Goal: Transaction & Acquisition: Purchase product/service

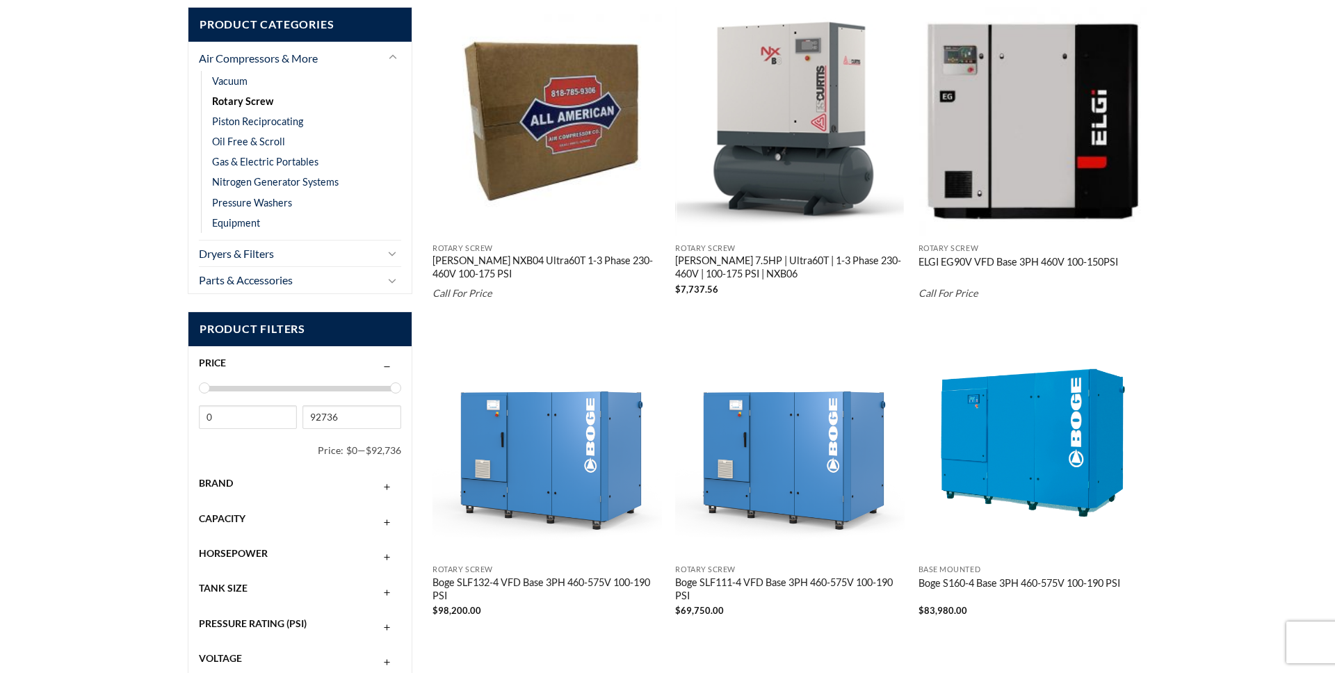
scroll to position [319, 0]
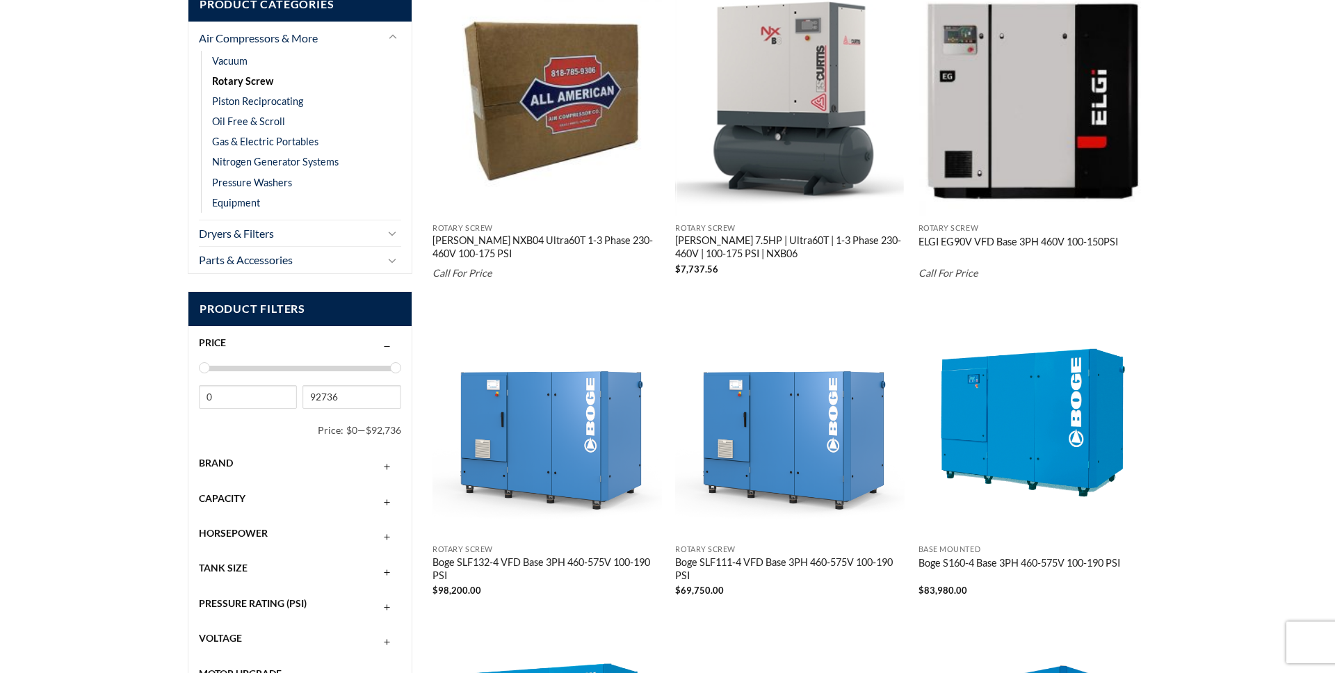
click at [236, 456] on div "Brand" at bounding box center [300, 463] width 202 height 26
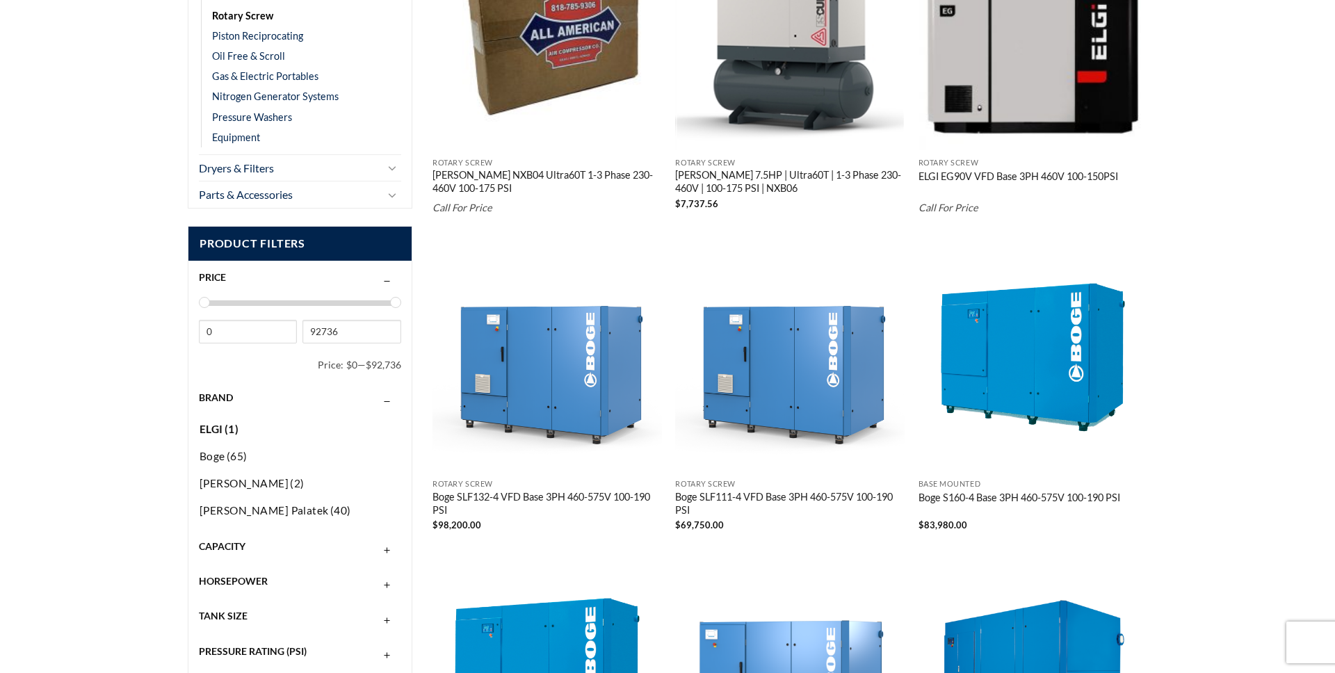
scroll to position [386, 0]
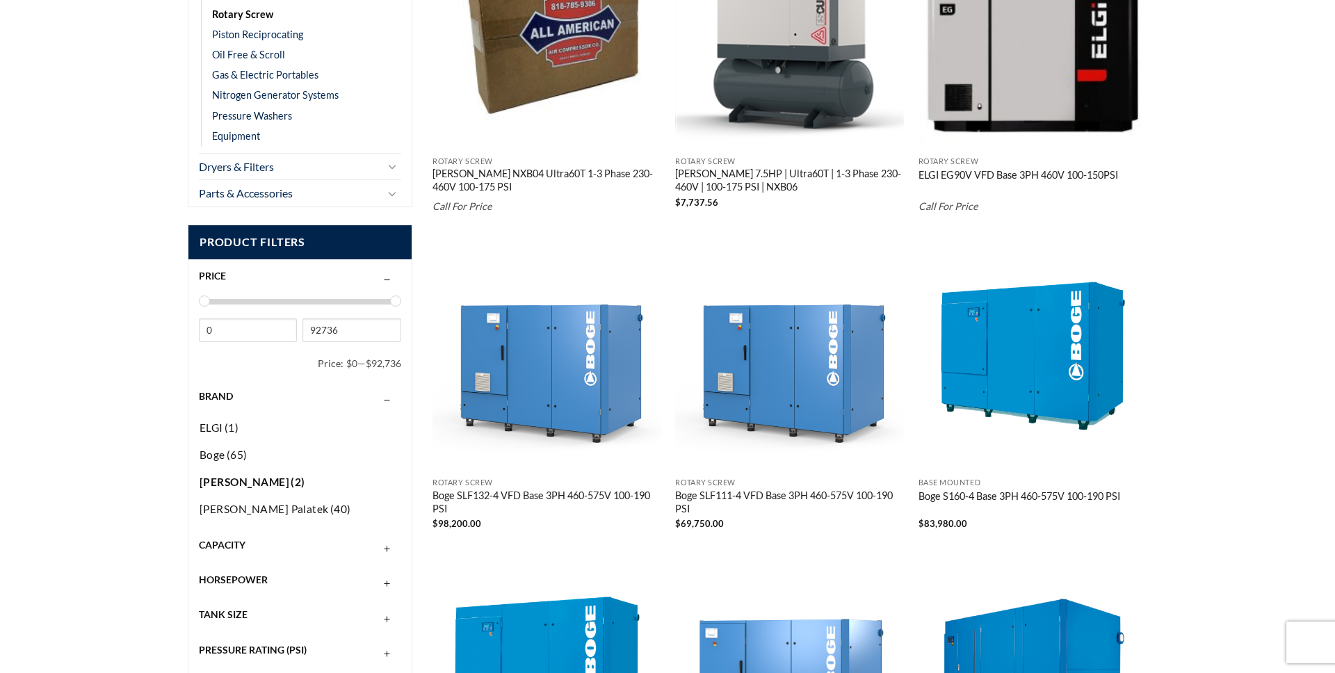
click at [220, 481] on span "[PERSON_NAME]" at bounding box center [245, 482] width 90 height 13
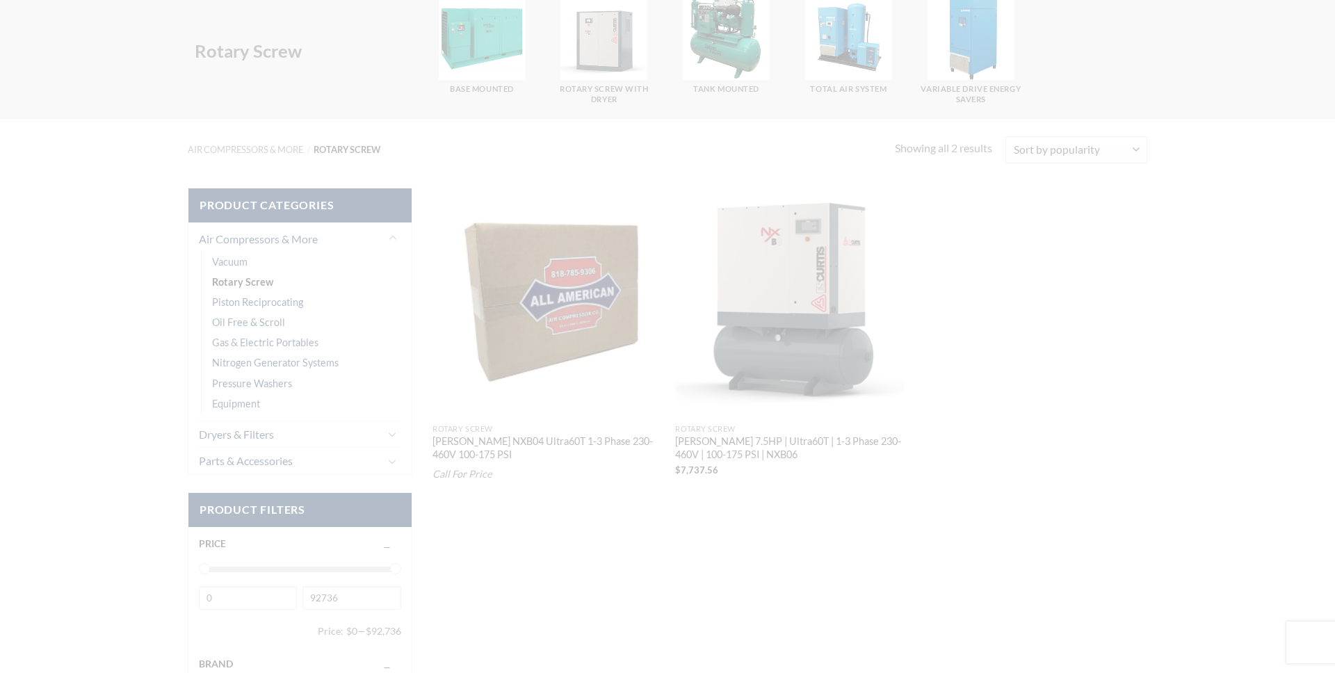
scroll to position [113, 0]
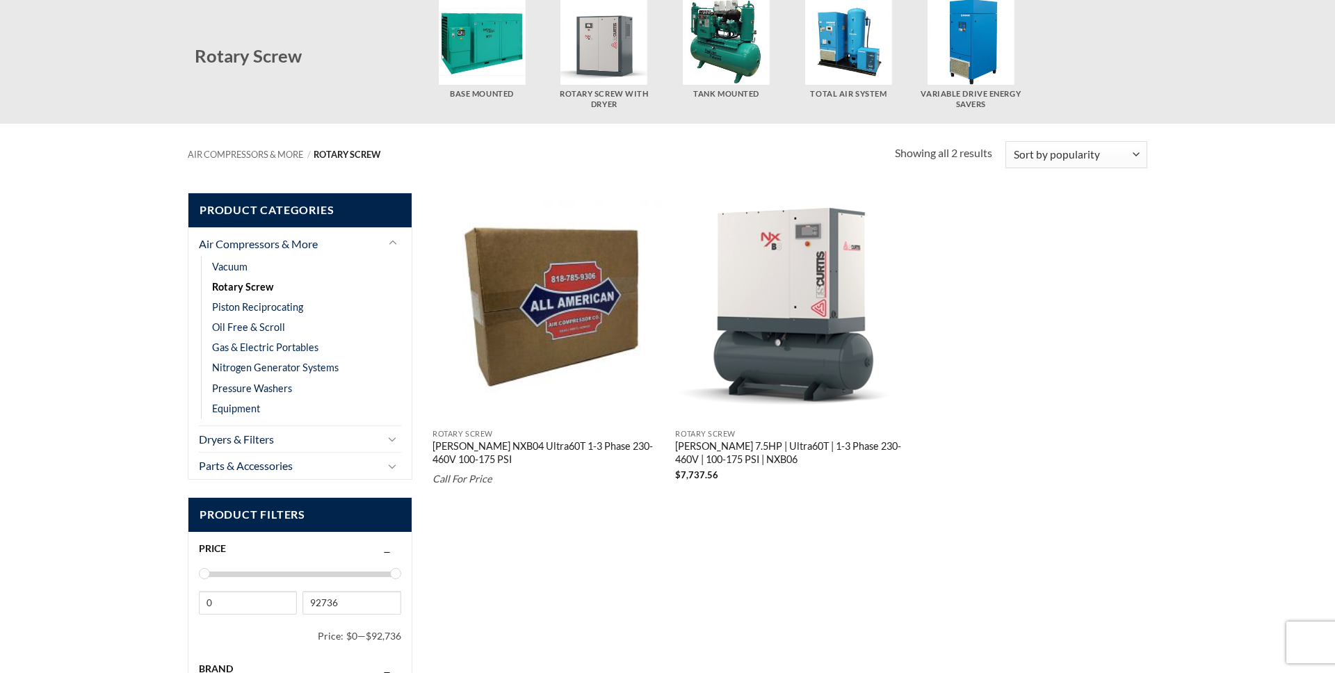
click at [738, 449] on link "[PERSON_NAME] 7.5HP | Ultra60T | 1-3 Phase 230-460V | 100-175 PSI | NXB06" at bounding box center [790, 454] width 230 height 28
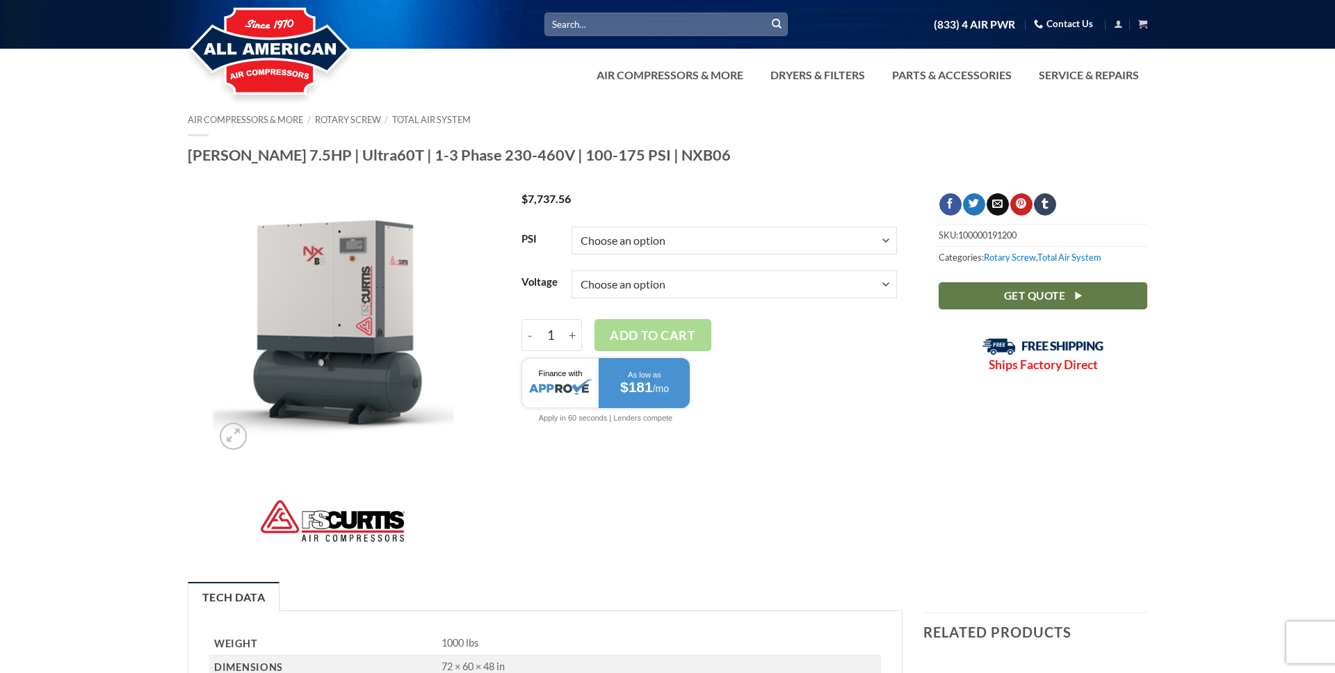
click at [776, 243] on select "Choose an option 100 125 150 175" at bounding box center [734, 241] width 325 height 28
click at [780, 206] on div at bounding box center [793, 206] width 232 height 26
click at [771, 289] on select "Choose an option 1/60/230V 3/60/230V 3/60/460V" at bounding box center [734, 285] width 325 height 28
select select "3-60-460v"
click at [751, 372] on div at bounding box center [710, 392] width 376 height 82
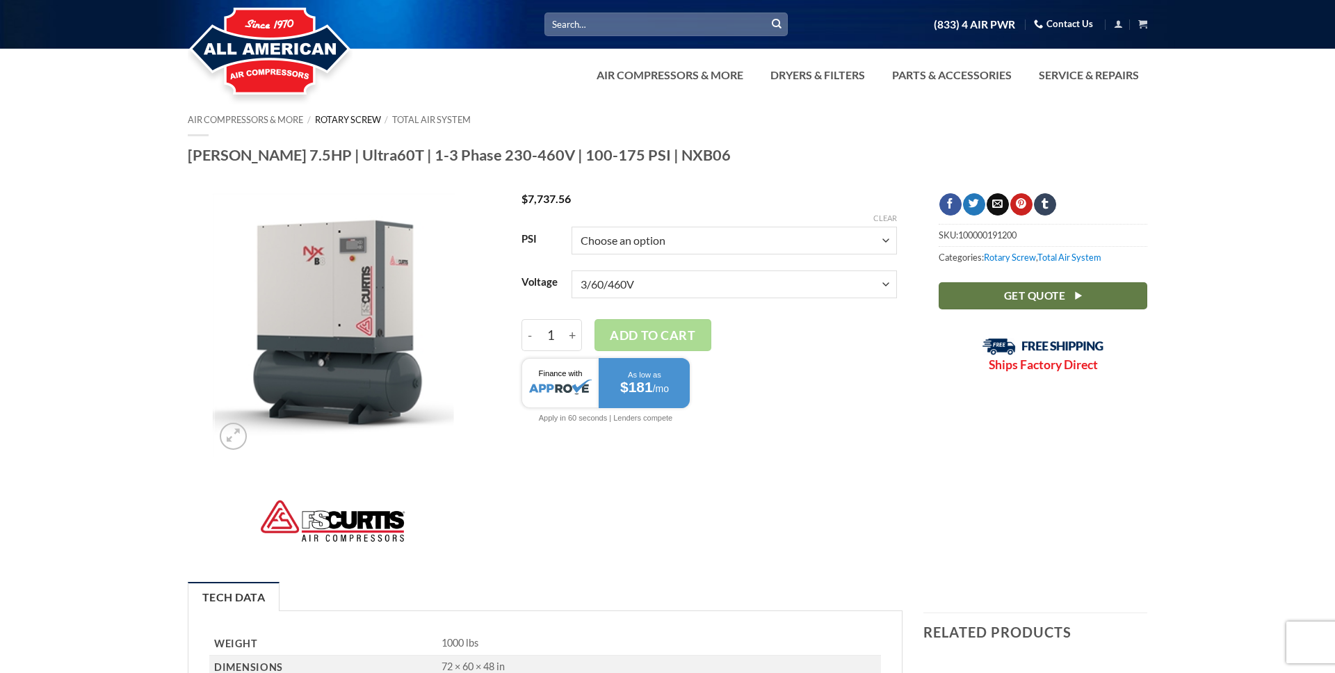
click at [344, 119] on link "Rotary Screw" at bounding box center [348, 119] width 66 height 11
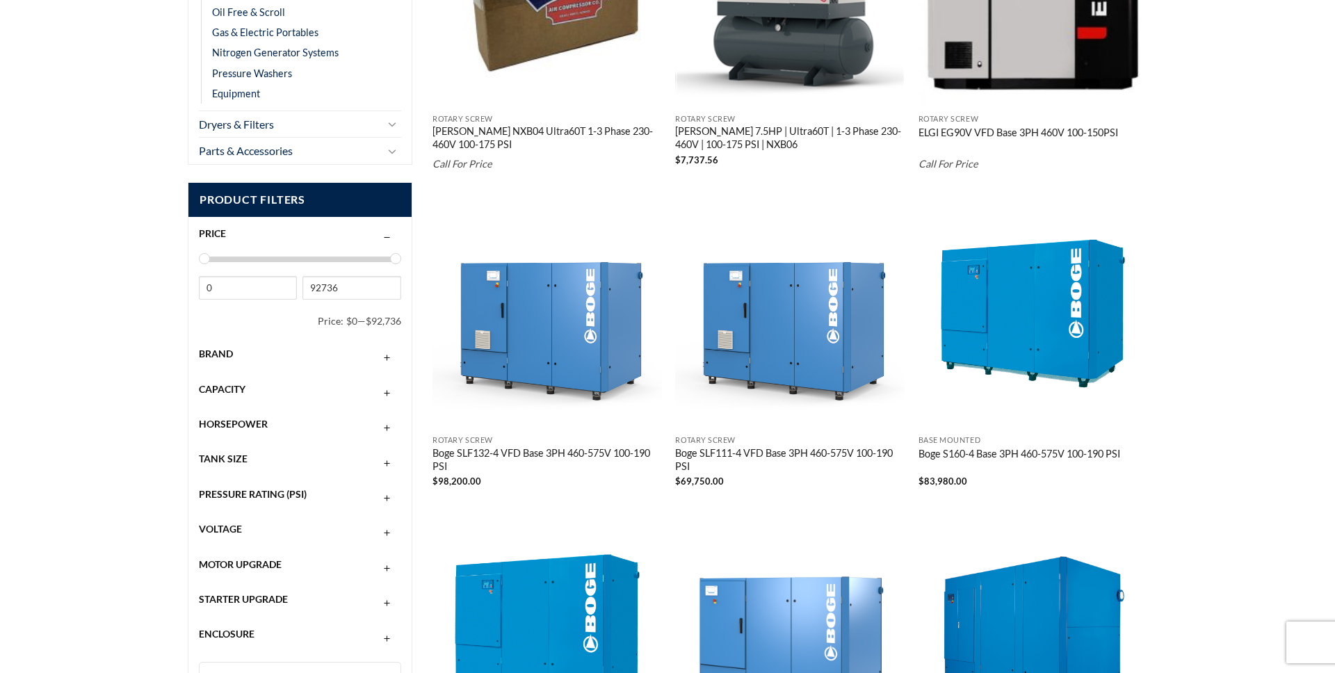
scroll to position [430, 0]
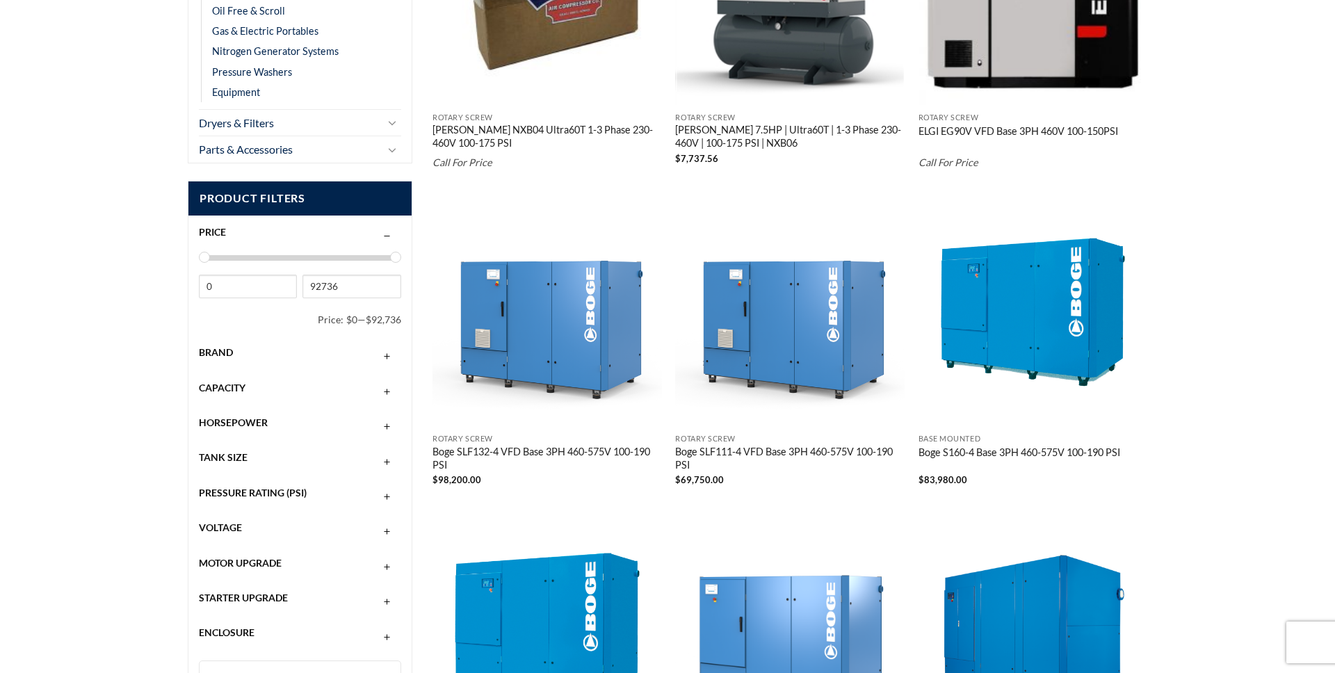
click at [224, 353] on span "Brand" at bounding box center [216, 352] width 34 height 12
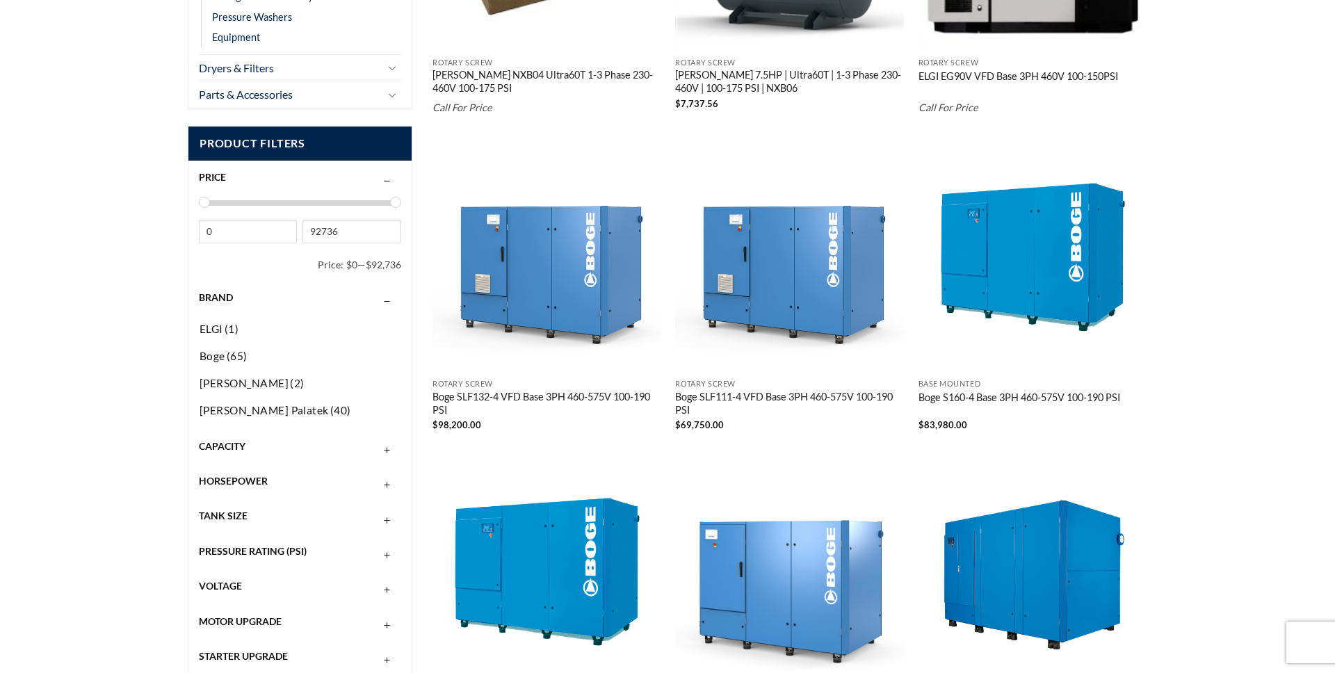
scroll to position [491, 0]
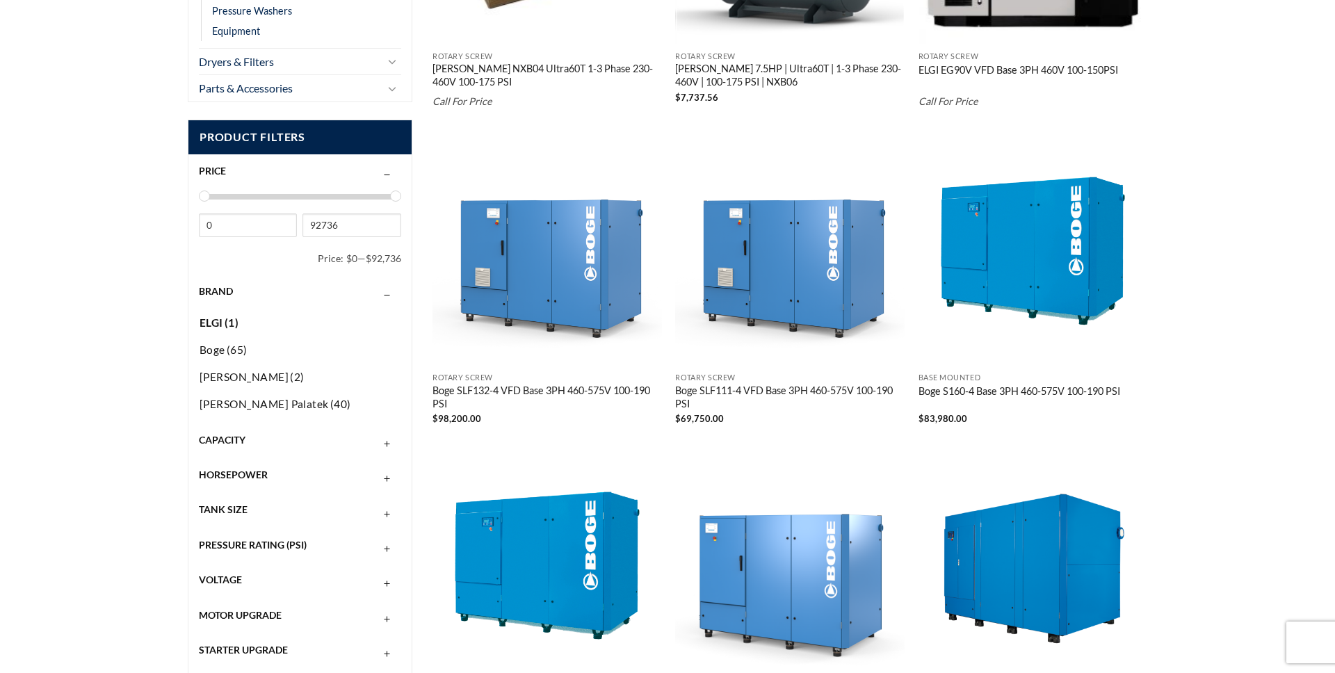
click at [211, 321] on span "ELGI" at bounding box center [212, 322] width 24 height 13
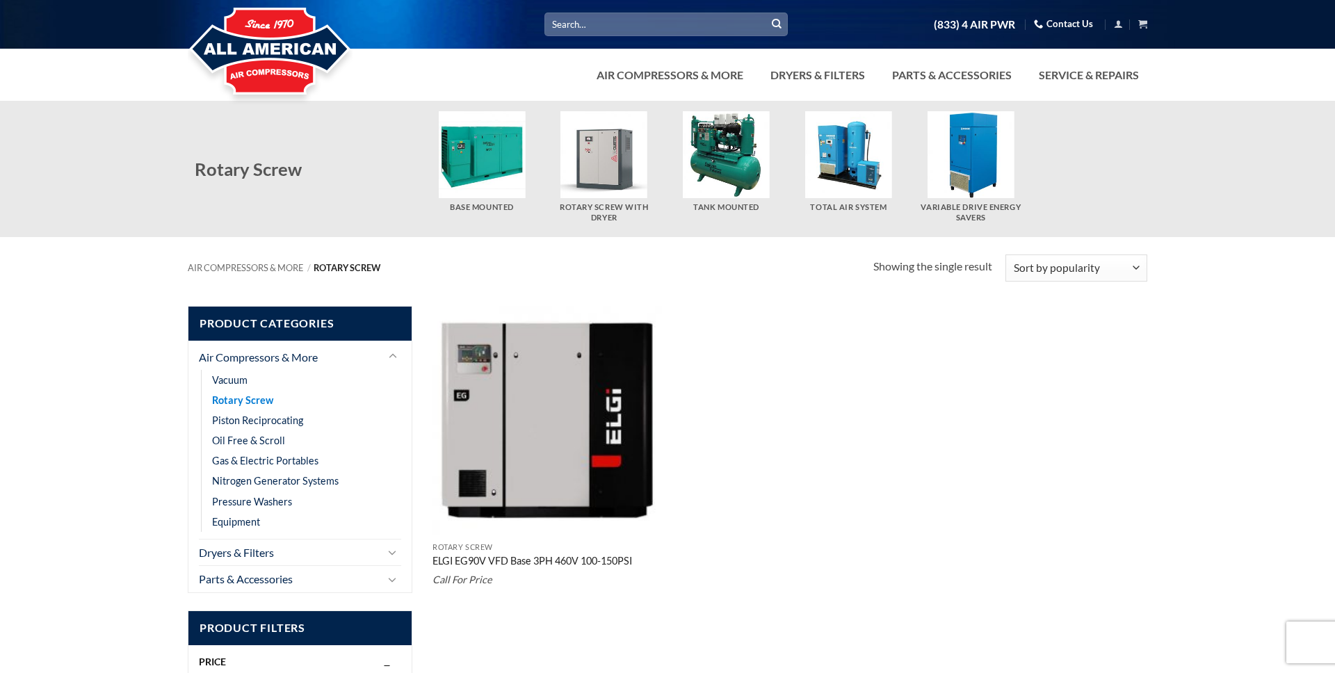
click at [237, 399] on link "Rotary Screw" at bounding box center [242, 400] width 61 height 20
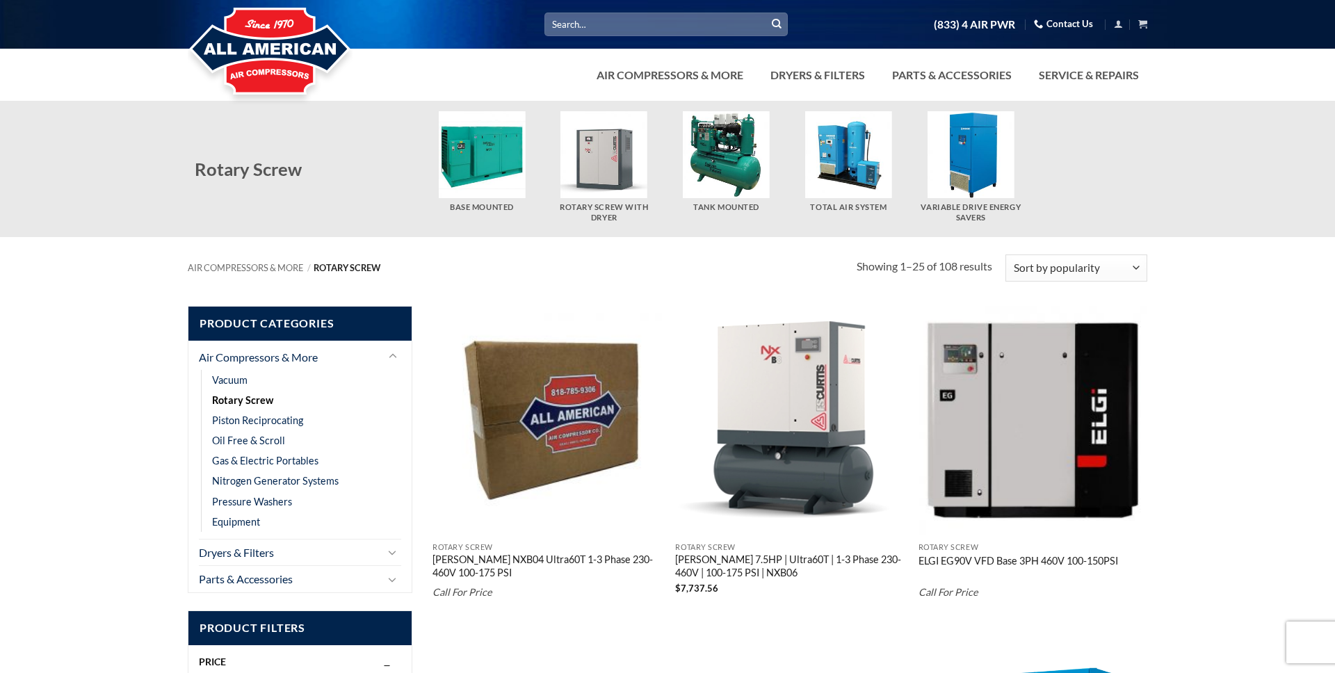
click at [777, 410] on img "Curtis 7.5HP | Ultra60T | 1-3 Phase 230-460V | 100-175 PSI | NXB06" at bounding box center [790, 421] width 230 height 230
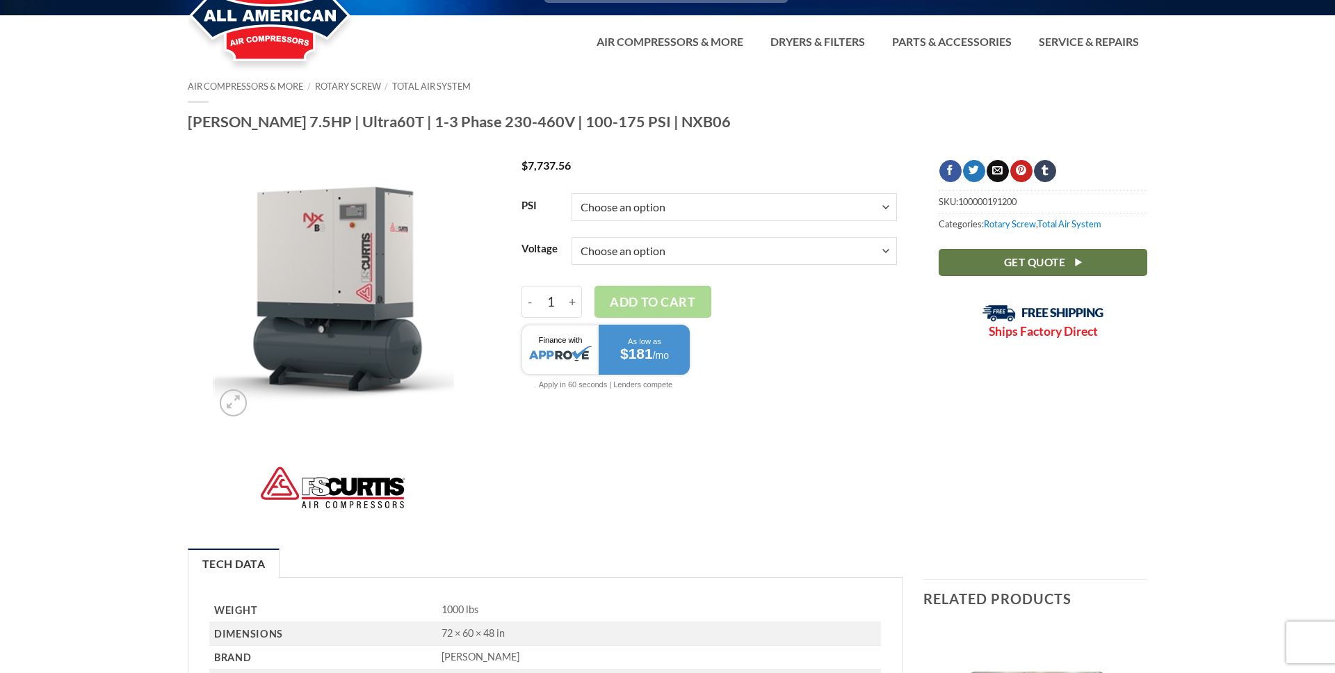
scroll to position [28, 0]
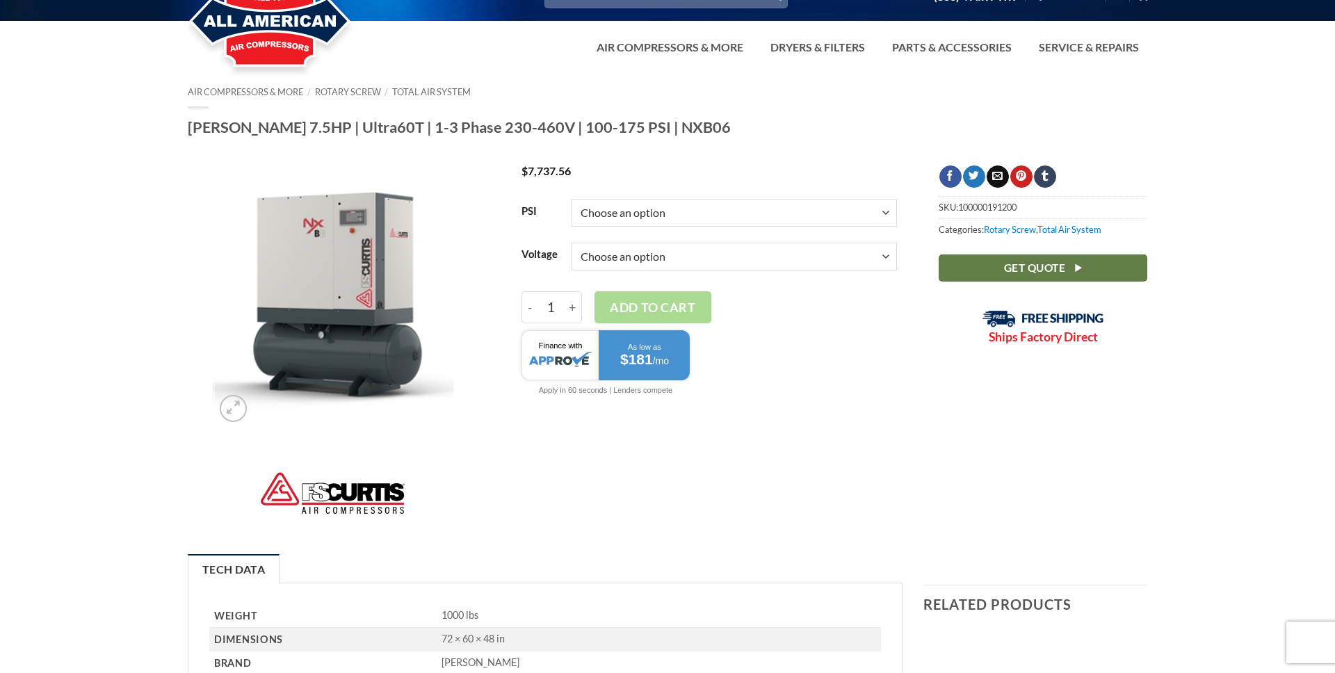
click at [654, 215] on select "Choose an option 100 125 150 175" at bounding box center [734, 213] width 325 height 28
select select "100"
click at [617, 258] on select "Choose an option 1/60/230V 3/60/230V 3/60/460V" at bounding box center [734, 257] width 325 height 28
select select "3-60-460v"
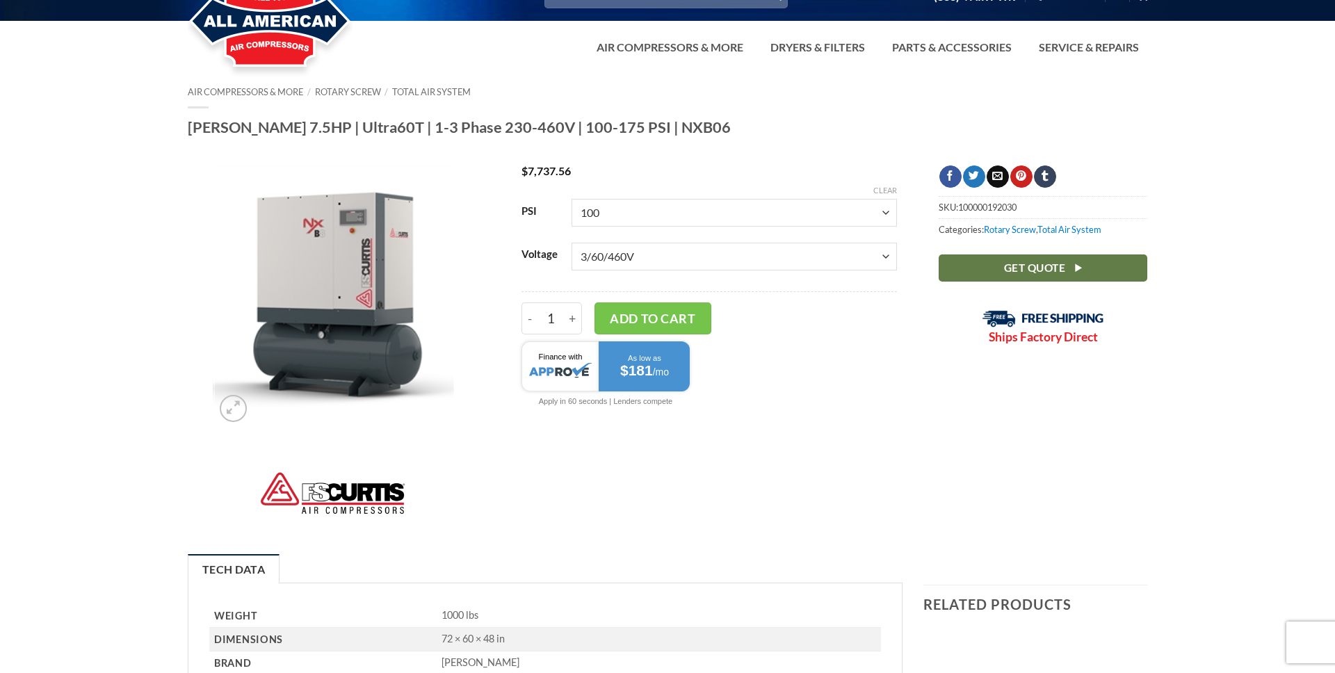
click at [556, 453] on div "$ 7,737.56 PSI Choose an option 100 125 150 175 Voltage Choose an option 1/60/2…" at bounding box center [709, 353] width 417 height 375
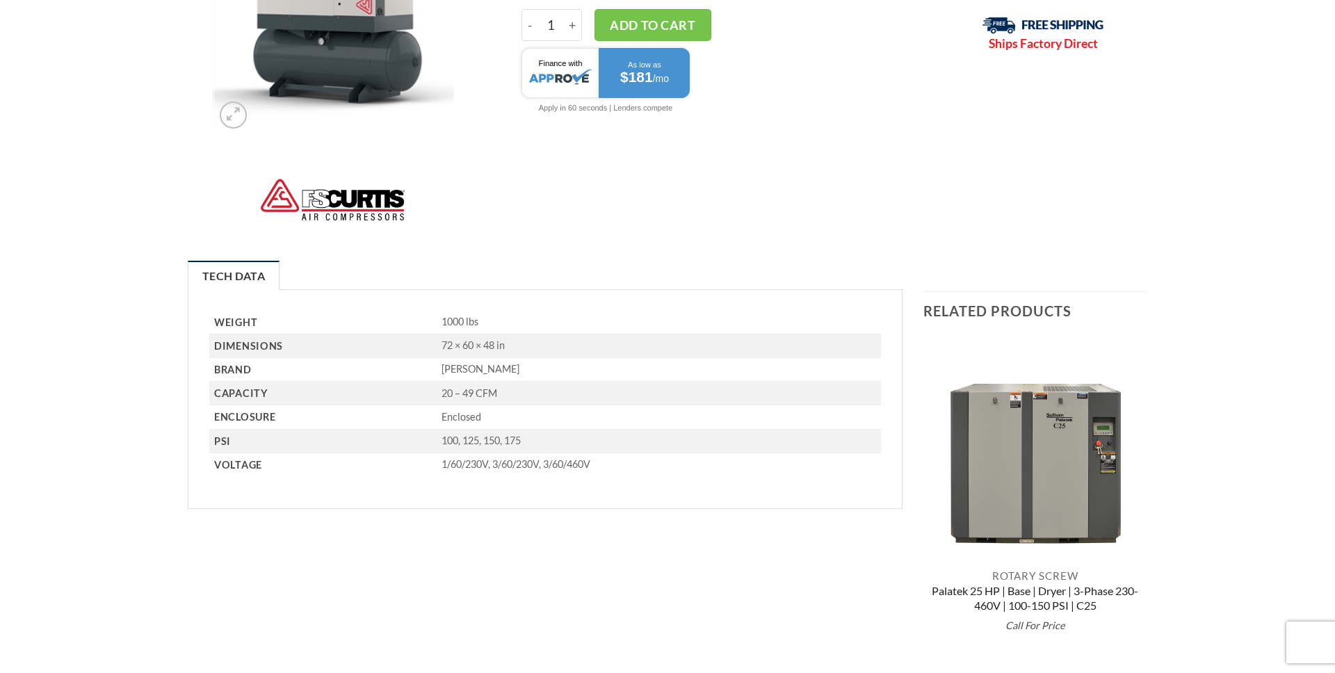
scroll to position [324, 0]
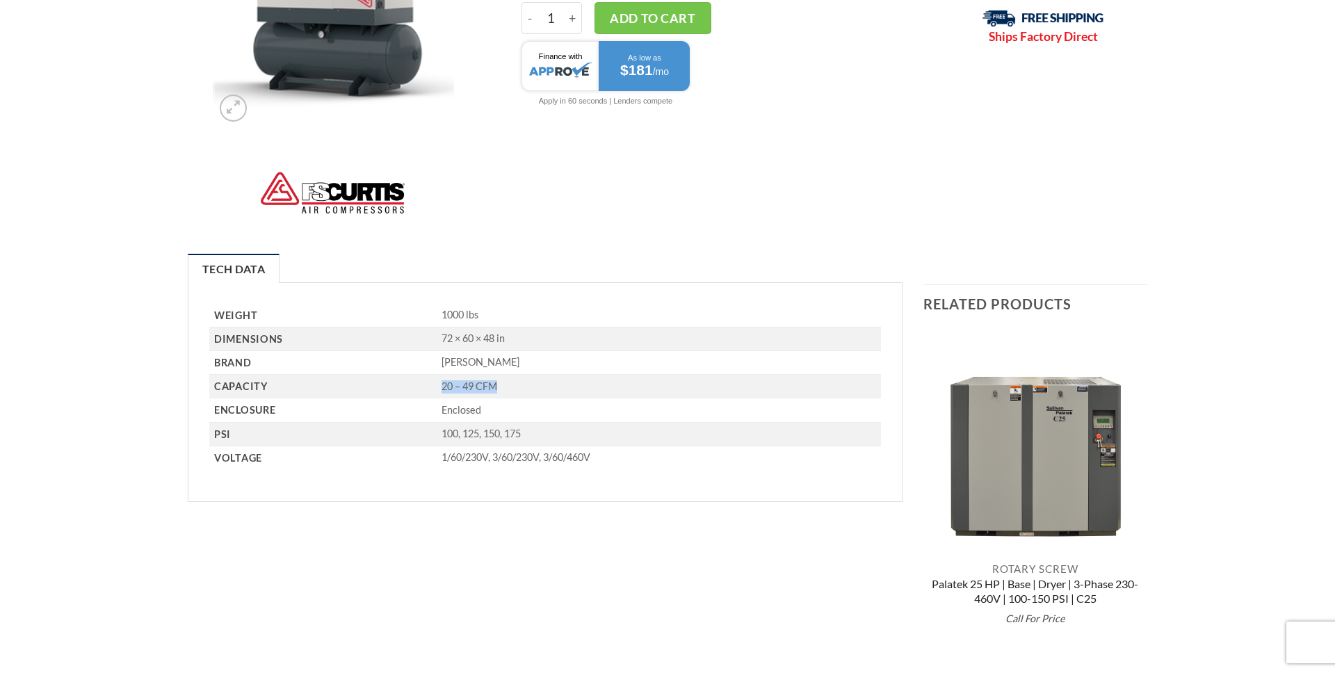
drag, startPoint x: 435, startPoint y: 390, endPoint x: 522, endPoint y: 389, distance: 86.3
click at [522, 389] on p "20 – 49 CFM" at bounding box center [661, 386] width 439 height 13
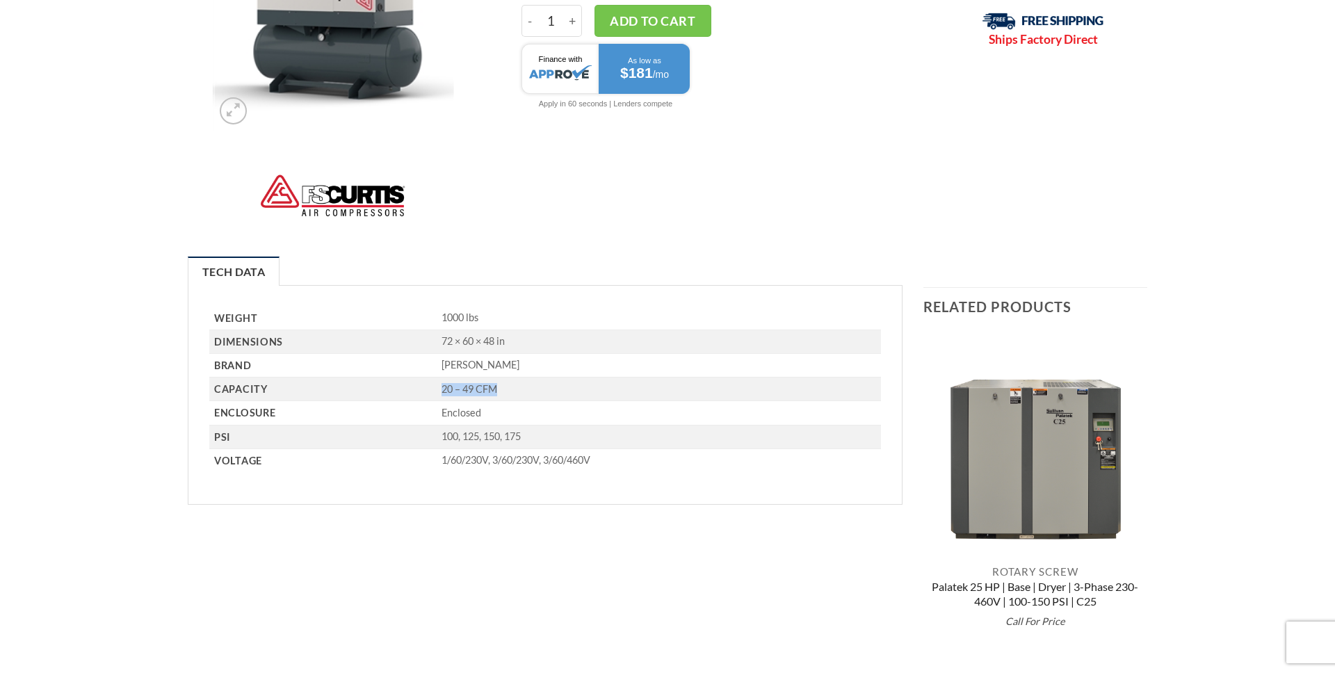
click at [524, 387] on p "20 – 49 CFM" at bounding box center [661, 389] width 439 height 13
drag, startPoint x: 435, startPoint y: 391, endPoint x: 501, endPoint y: 387, distance: 66.2
click at [501, 387] on p "20 – 49 CFM" at bounding box center [661, 389] width 439 height 13
click at [513, 388] on p "20 – 49 CFM" at bounding box center [661, 389] width 439 height 13
drag, startPoint x: 435, startPoint y: 388, endPoint x: 510, endPoint y: 388, distance: 75.1
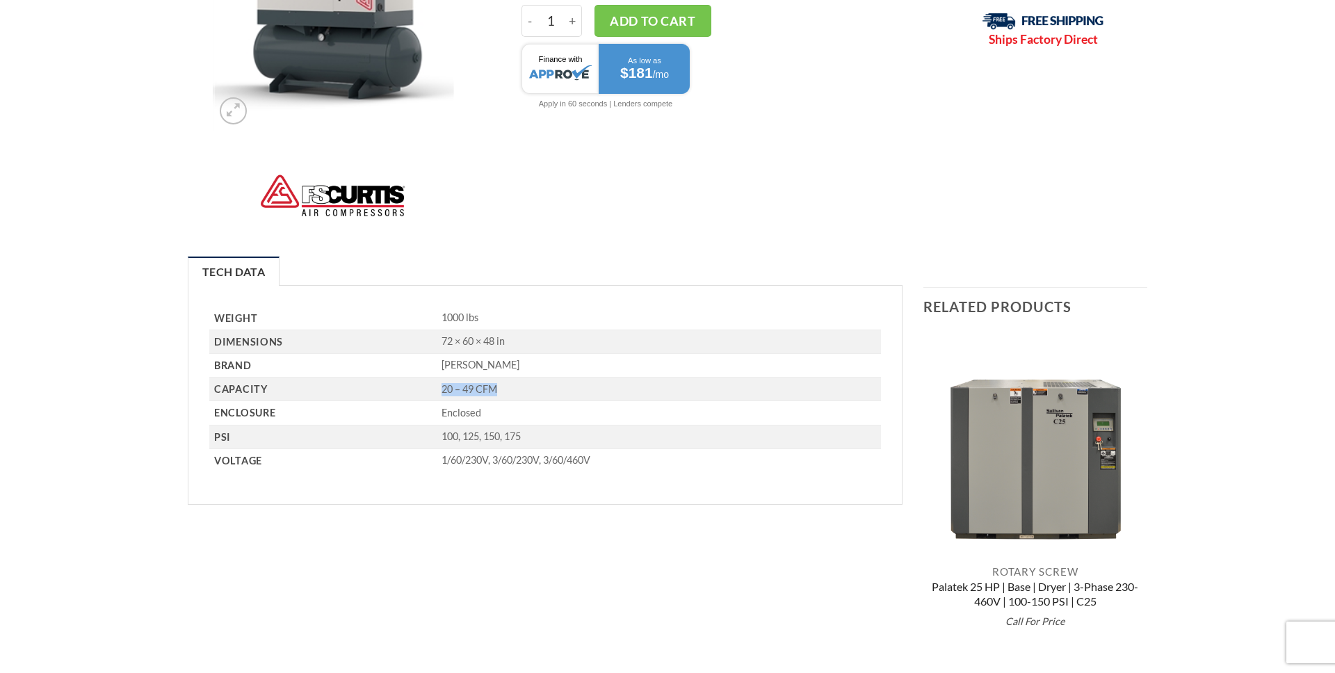
click at [510, 388] on p "20 – 49 CFM" at bounding box center [661, 389] width 439 height 13
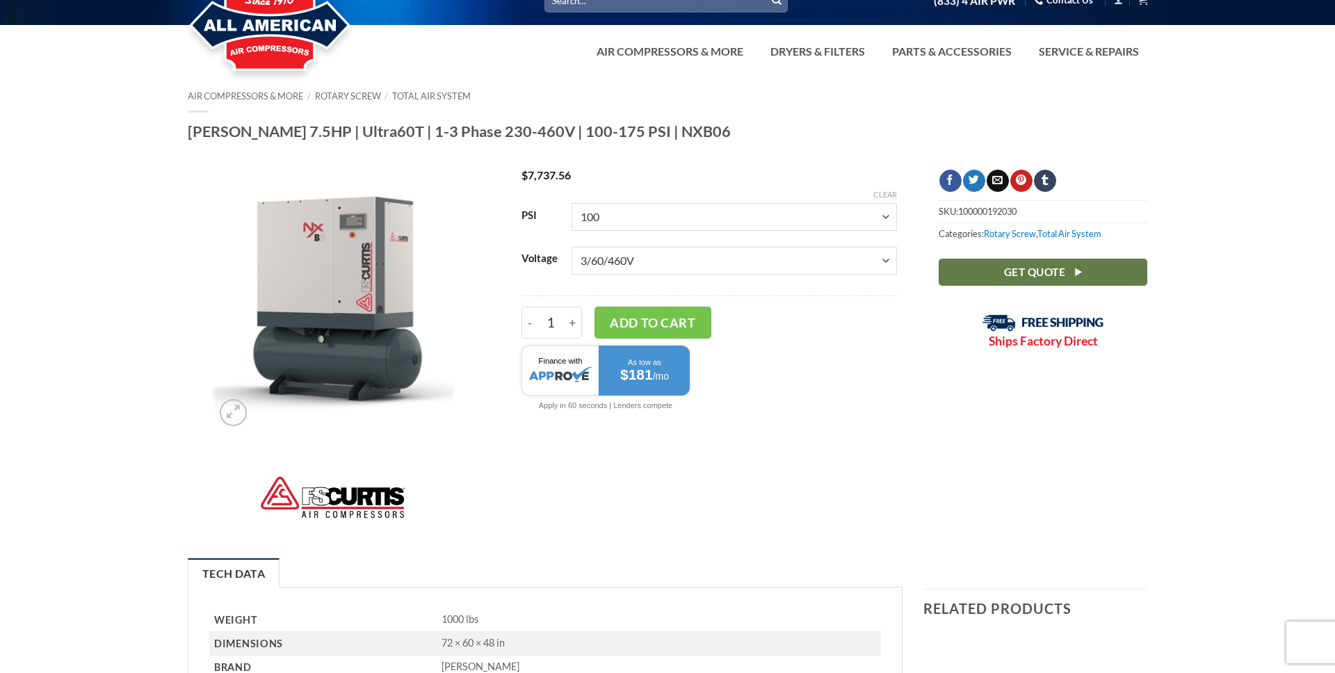
scroll to position [0, 0]
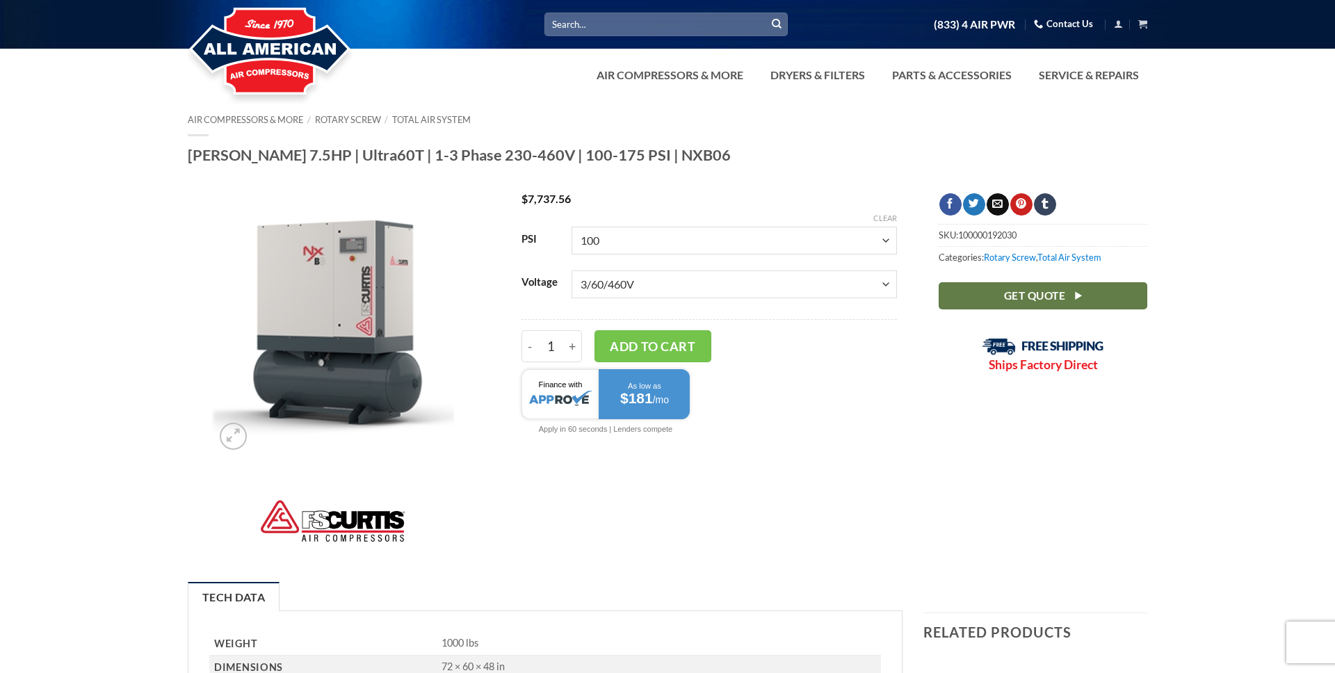
click at [848, 237] on select "Choose an option 100 125 150 175" at bounding box center [734, 241] width 325 height 28
click at [836, 313] on form "PSI Choose an option 100 125 150 175 Voltage Choose an option 1/60/230V 3/60/23…" at bounding box center [710, 332] width 376 height 226
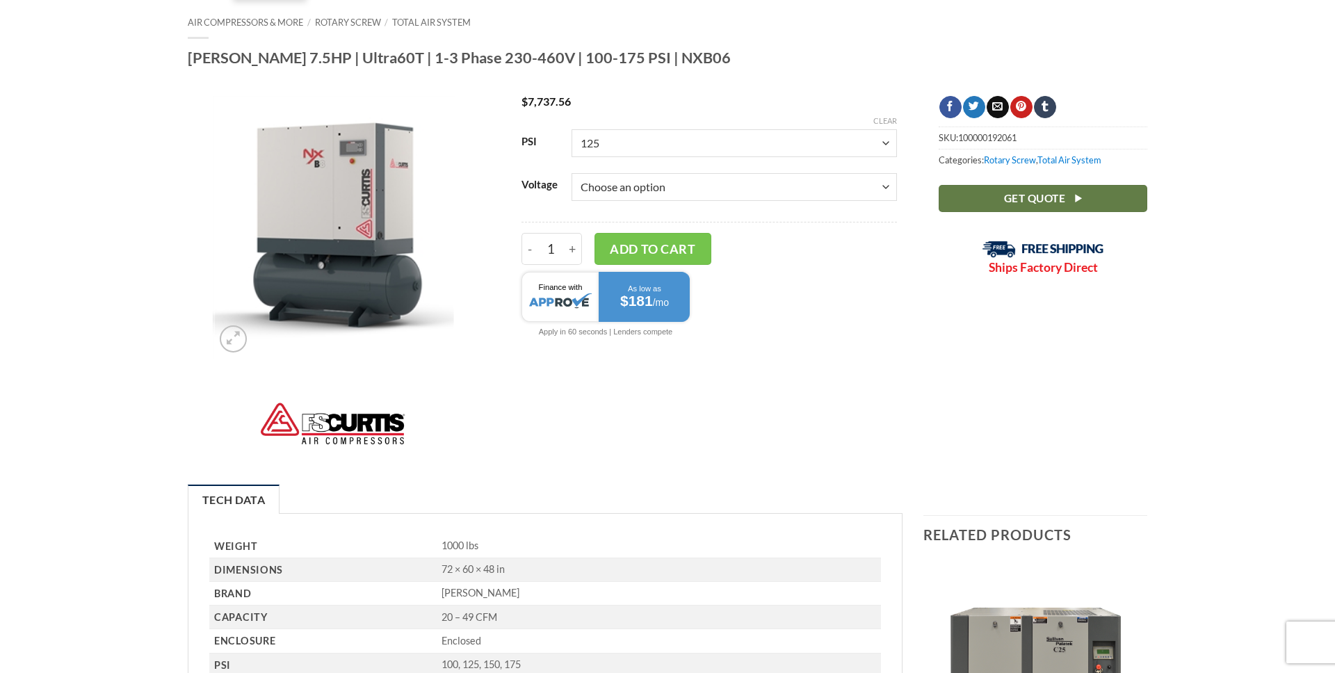
scroll to position [66, 0]
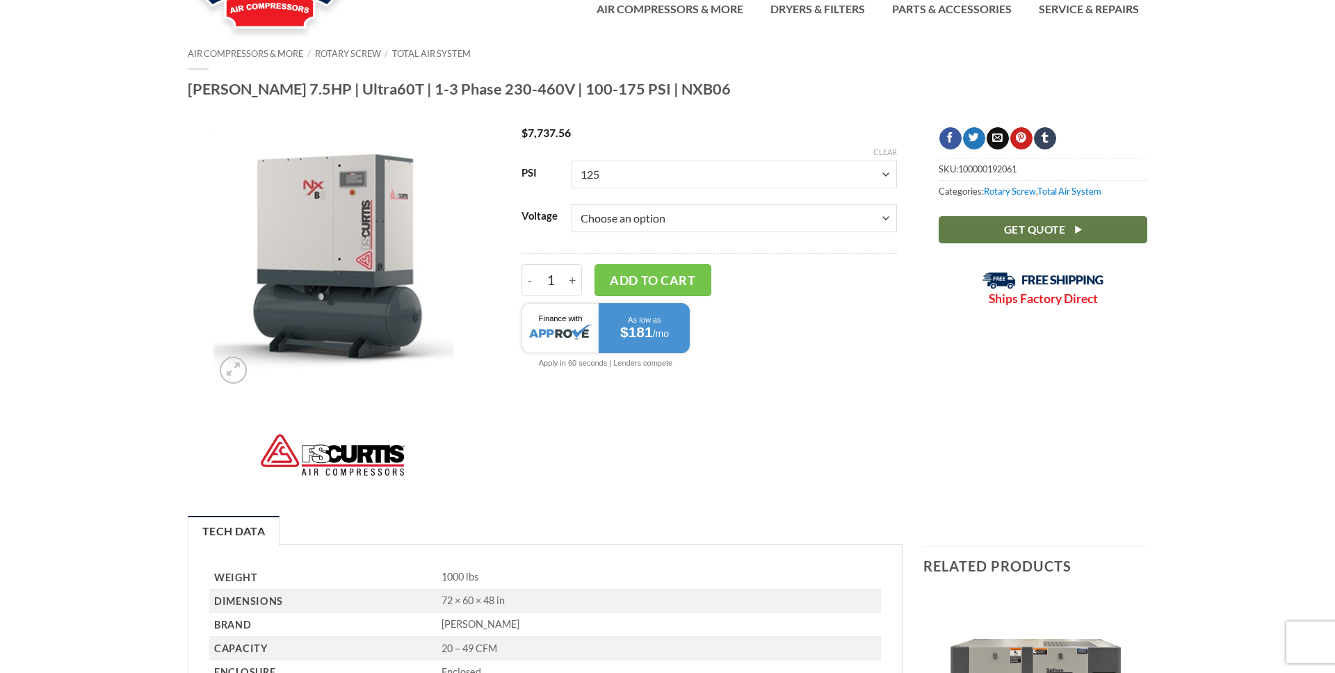
click at [810, 172] on select "Choose an option 100 125 150 175" at bounding box center [734, 175] width 325 height 28
select select "100"
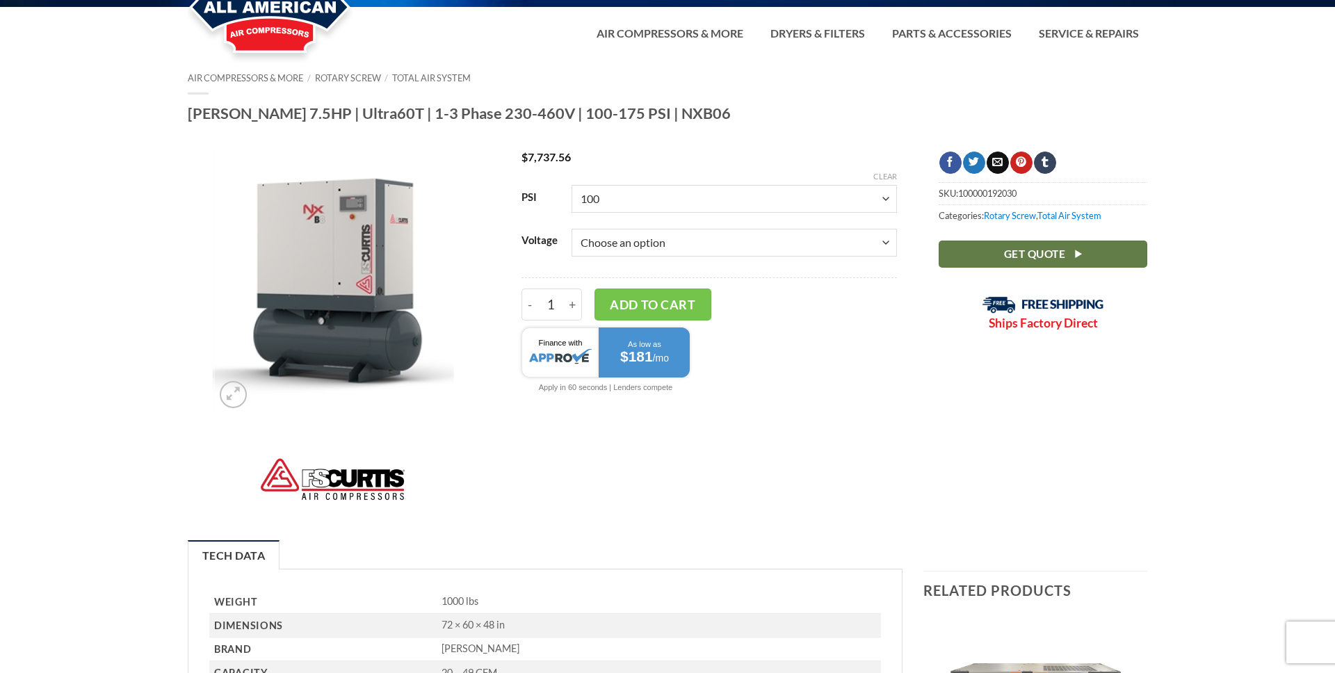
scroll to position [34, 0]
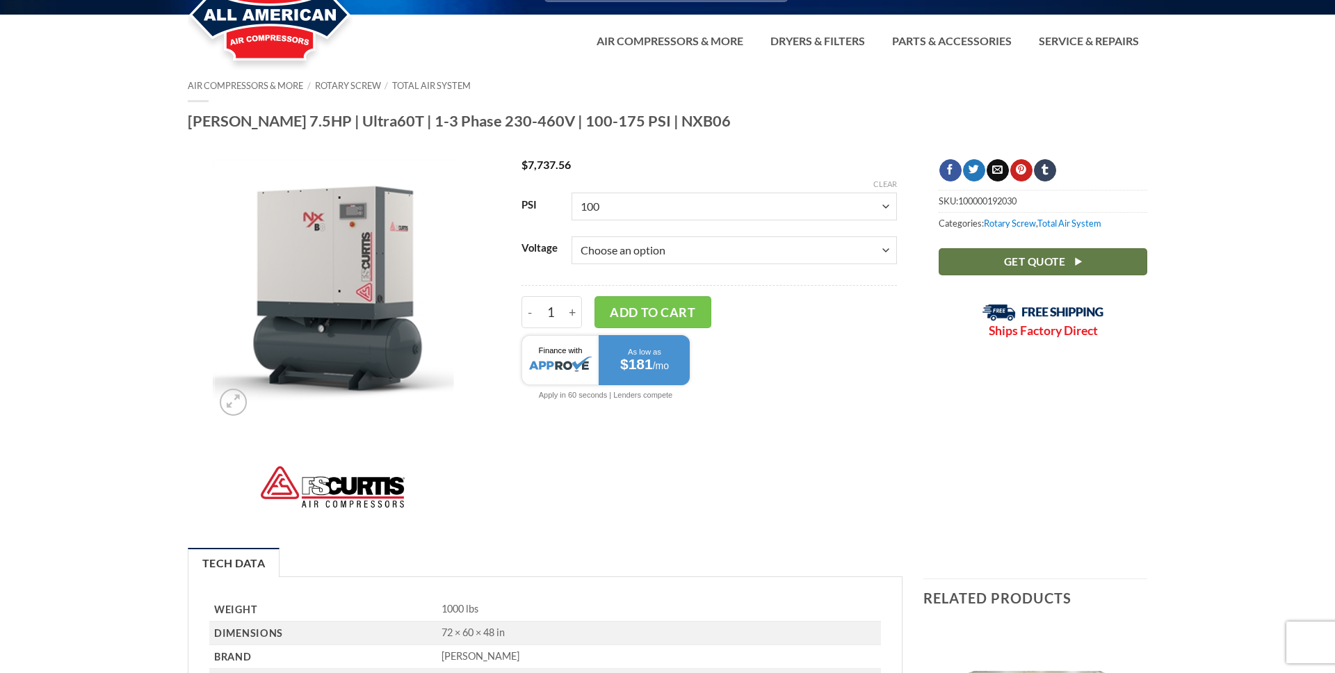
click at [728, 212] on select "Choose an option 100 125 150 175" at bounding box center [734, 207] width 325 height 28
click at [653, 202] on select "Choose an option 100 125 150 175" at bounding box center [734, 207] width 325 height 28
click at [651, 203] on select "Choose an option 100 125 150 175" at bounding box center [734, 207] width 325 height 28
